Goal: Task Accomplishment & Management: Manage account settings

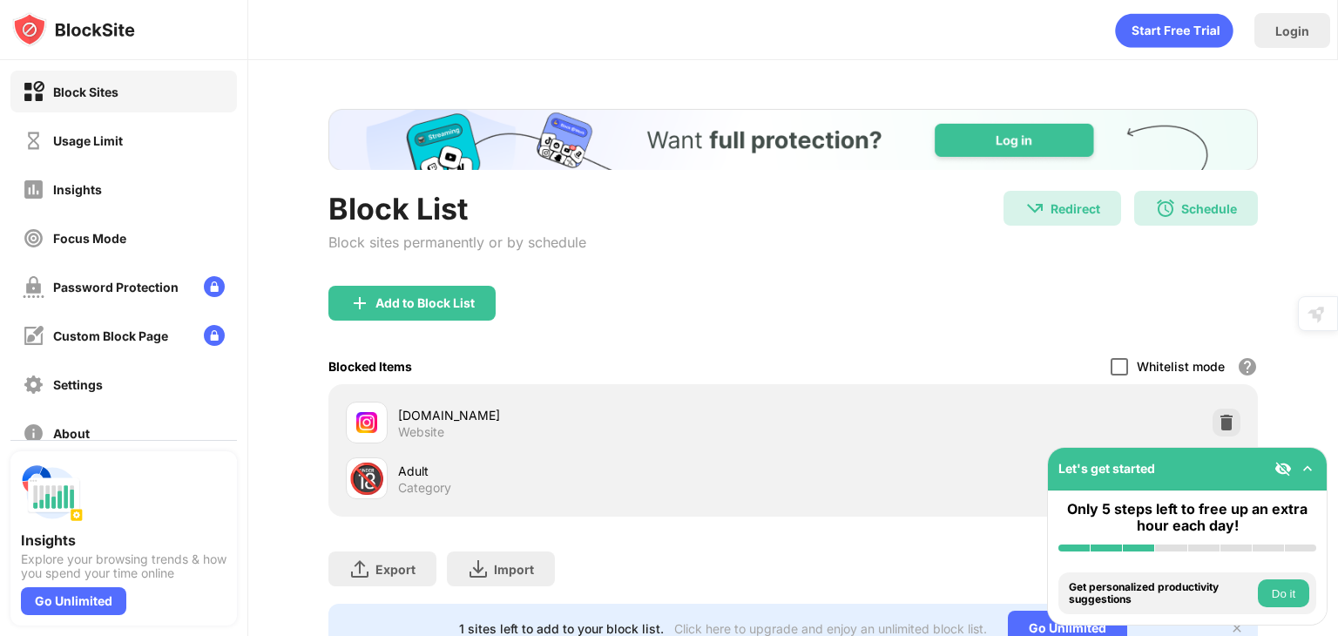
click at [1112, 370] on div at bounding box center [1119, 366] width 17 height 17
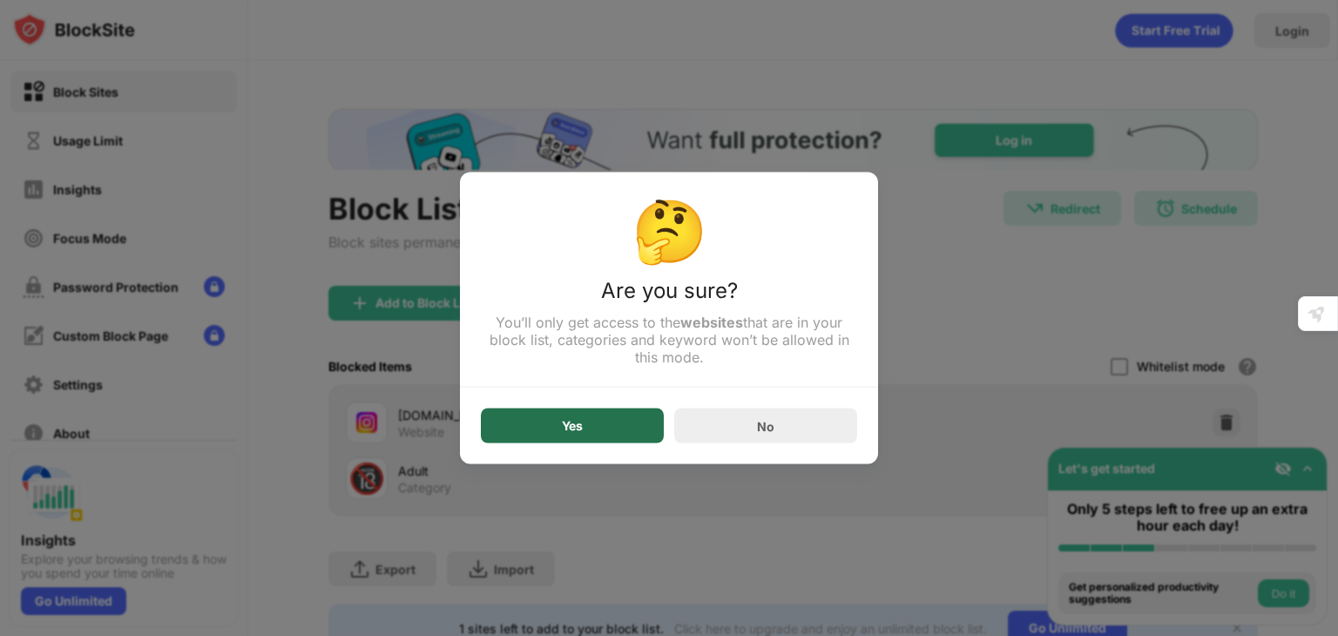
click at [530, 409] on div "Yes" at bounding box center [572, 425] width 183 height 35
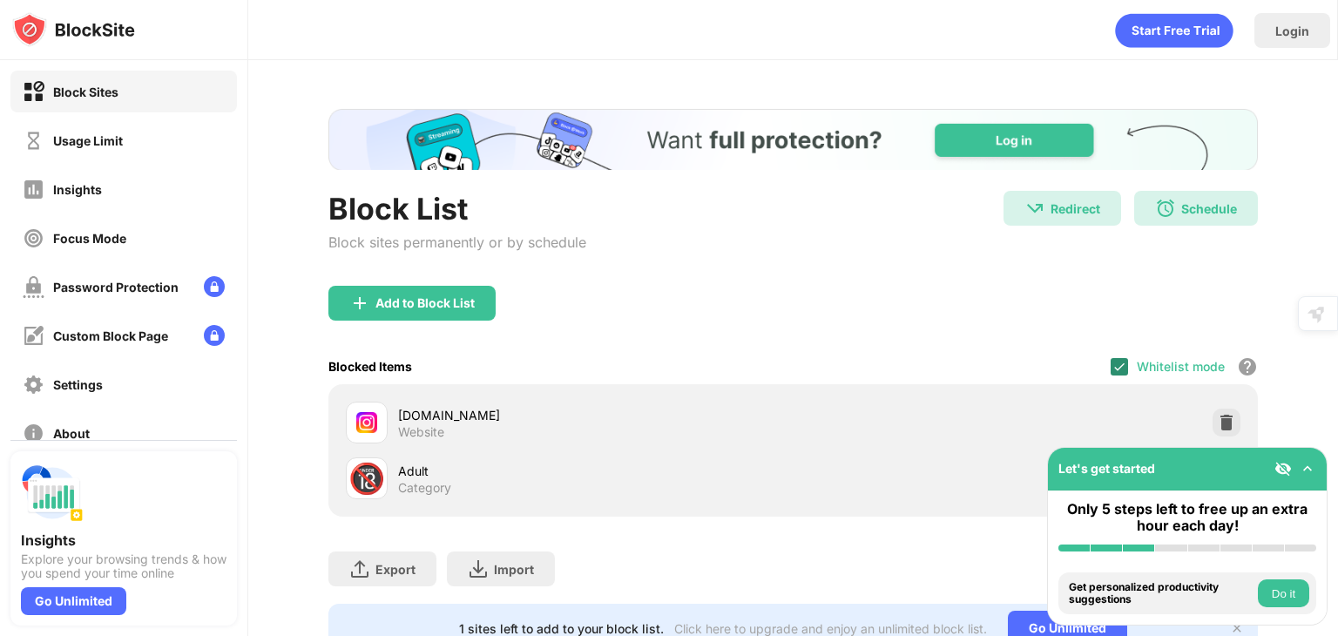
click at [1103, 367] on div "Blocked Items Whitelist mode Block all websites except for those in your whitel…" at bounding box center [792, 366] width 929 height 36
click at [1112, 367] on img at bounding box center [1119, 367] width 14 height 14
click at [1111, 362] on div at bounding box center [1119, 366] width 17 height 17
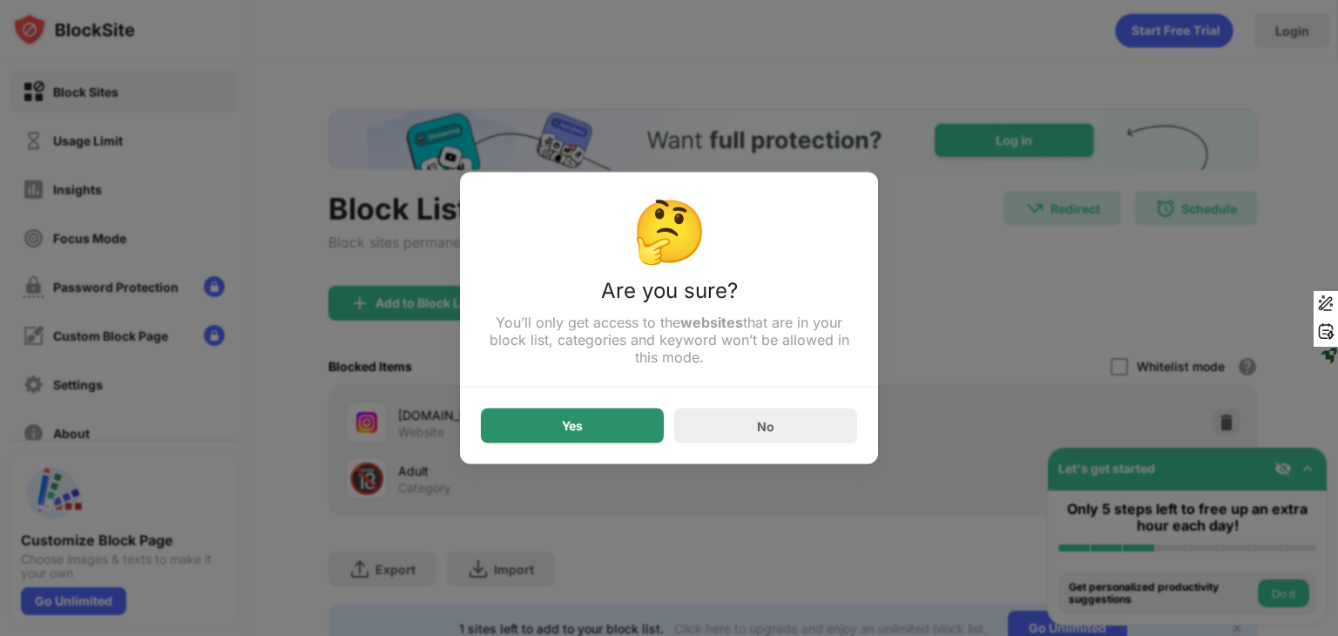
click at [631, 431] on div "Yes" at bounding box center [572, 425] width 183 height 35
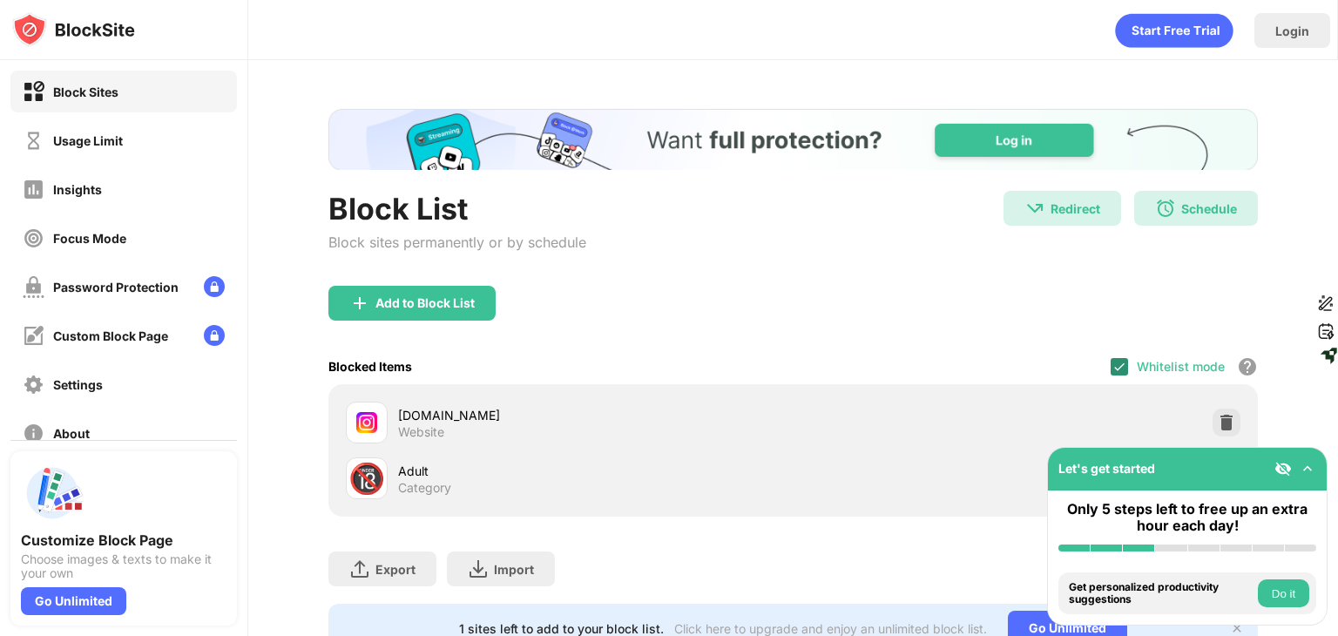
click at [1112, 363] on img at bounding box center [1119, 367] width 14 height 14
